Goal: Transaction & Acquisition: Subscribe to service/newsletter

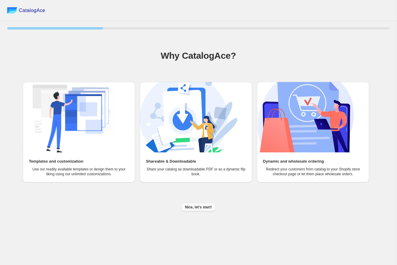
click at [201, 210] on button "Nice, let's start!" at bounding box center [198, 207] width 34 height 8
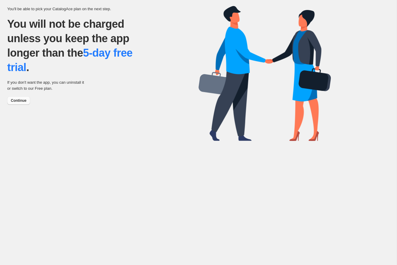
click at [14, 102] on span "Continue" at bounding box center [19, 100] width 16 height 5
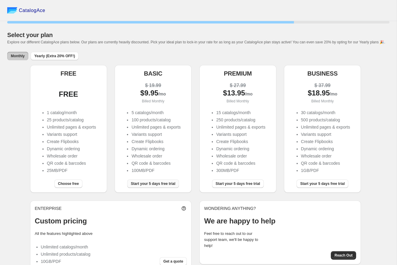
click at [137, 186] on span "Start your 5 days free trial" at bounding box center [153, 183] width 45 height 5
